Goal: Navigation & Orientation: Find specific page/section

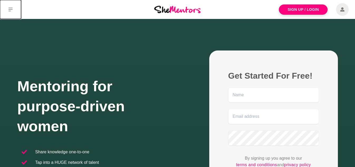
click at [7, 16] on button at bounding box center [10, 9] width 21 height 19
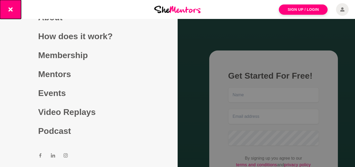
click at [12, 9] on icon at bounding box center [10, 9] width 4 height 4
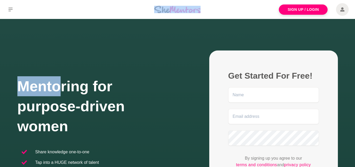
drag, startPoint x: 52, startPoint y: 18, endPoint x: 63, endPoint y: 52, distance: 36.0
click at [63, 52] on div "Sign Up / Login Mentoring for purpose-driven women Share knowledge one-to-one T…" at bounding box center [177, 128] width 355 height 256
click at [15, 18] on button at bounding box center [10, 9] width 21 height 19
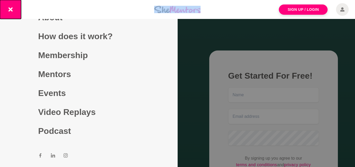
click at [17, 18] on button at bounding box center [10, 9] width 21 height 19
